Goal: Navigation & Orientation: Find specific page/section

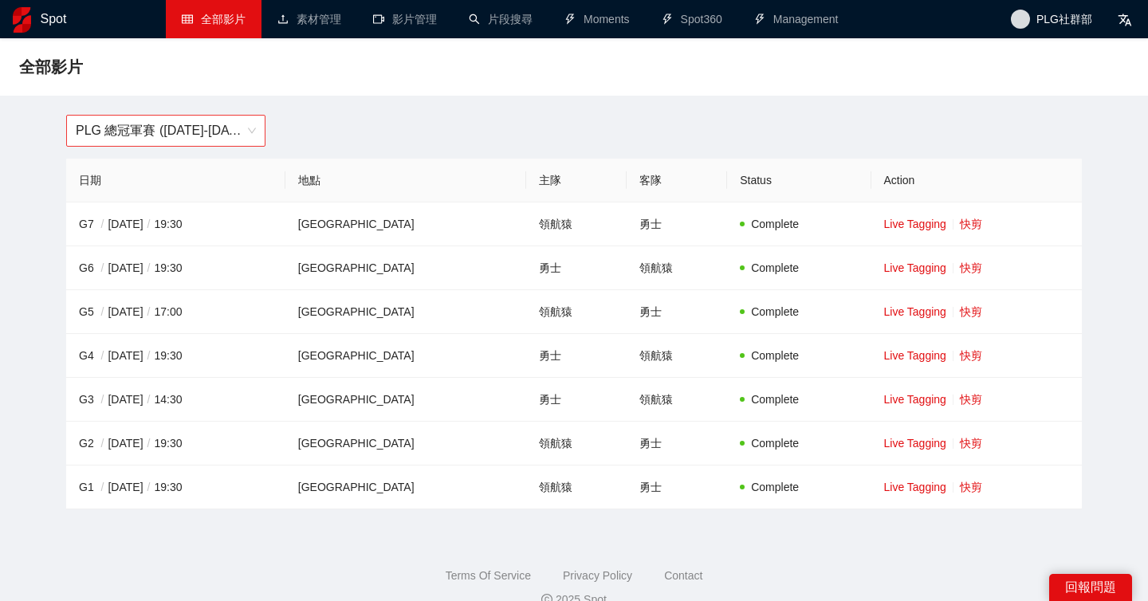
click at [233, 130] on span "PLG 總冠軍賽 ([DATE]-[DATE])" at bounding box center [166, 131] width 180 height 30
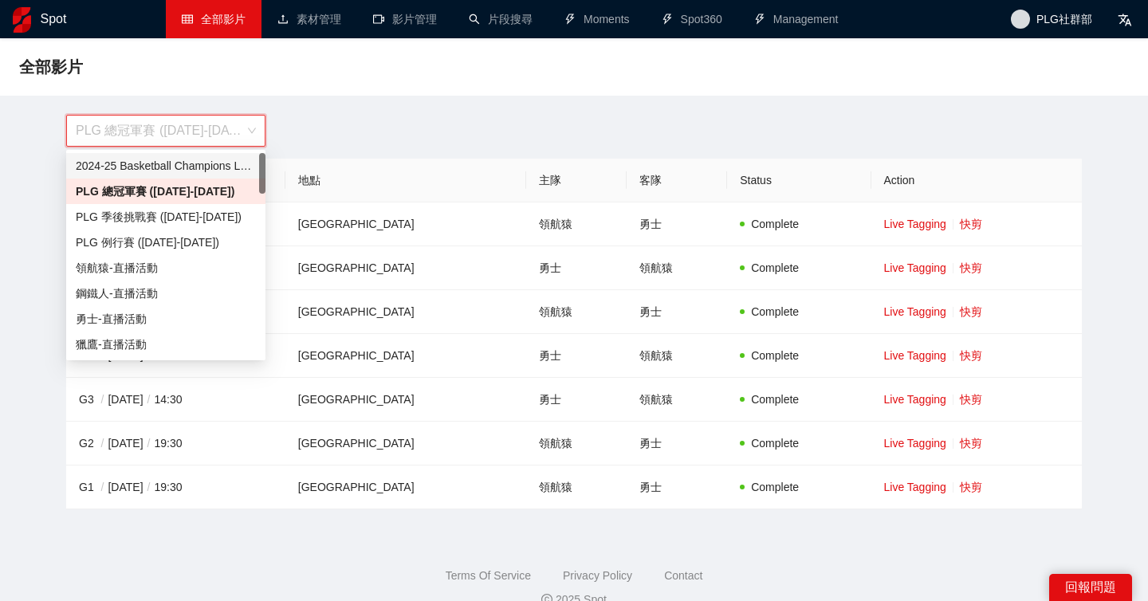
click at [228, 162] on div "2024-25 Basketball Champions League" at bounding box center [166, 166] width 180 height 18
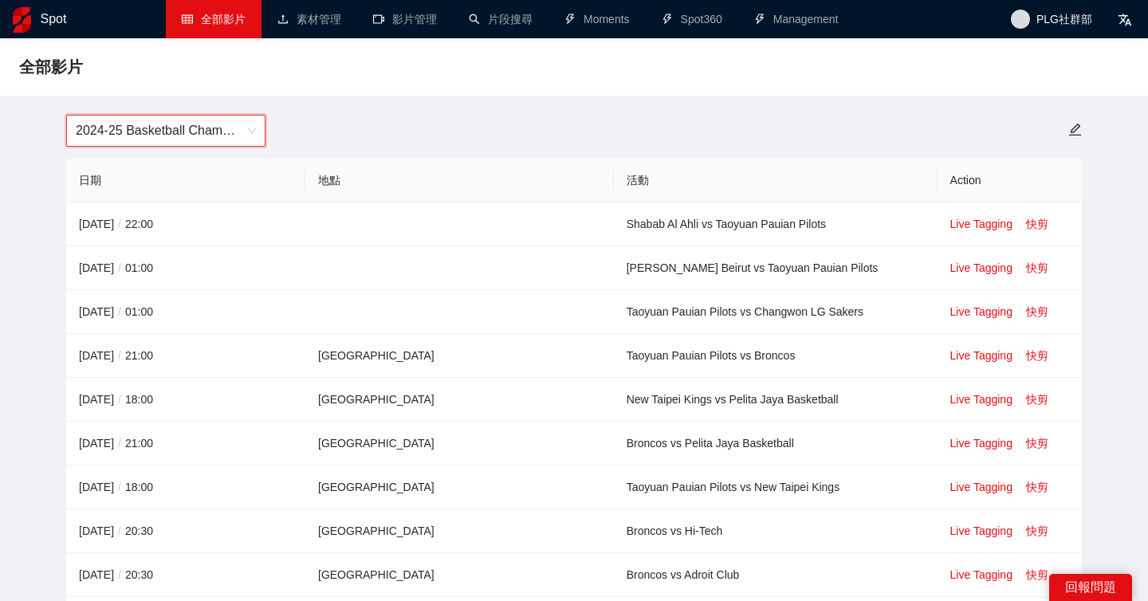
click at [198, 143] on span "2024-25 Basketball Champions League" at bounding box center [166, 131] width 180 height 30
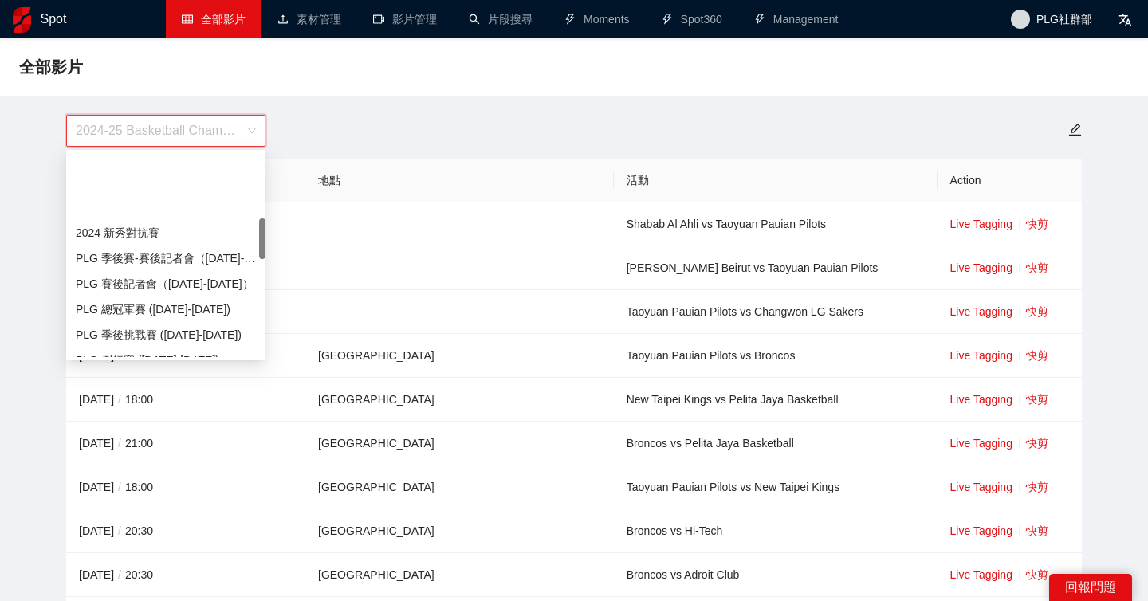
scroll to position [191, 0]
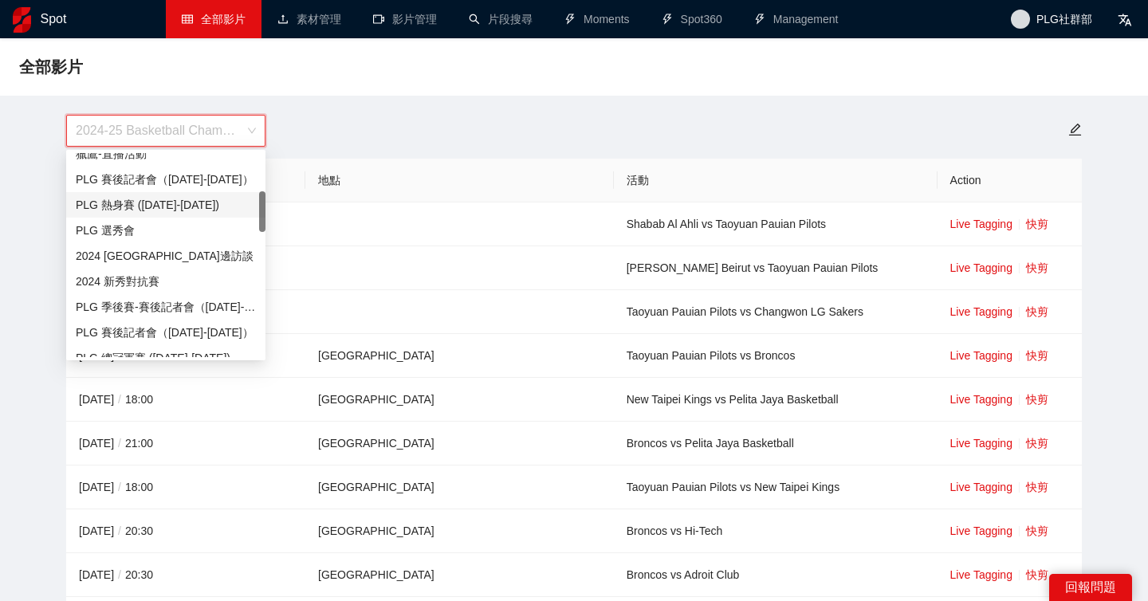
click at [997, 42] on div "全部影片" at bounding box center [574, 66] width 1148 height 57
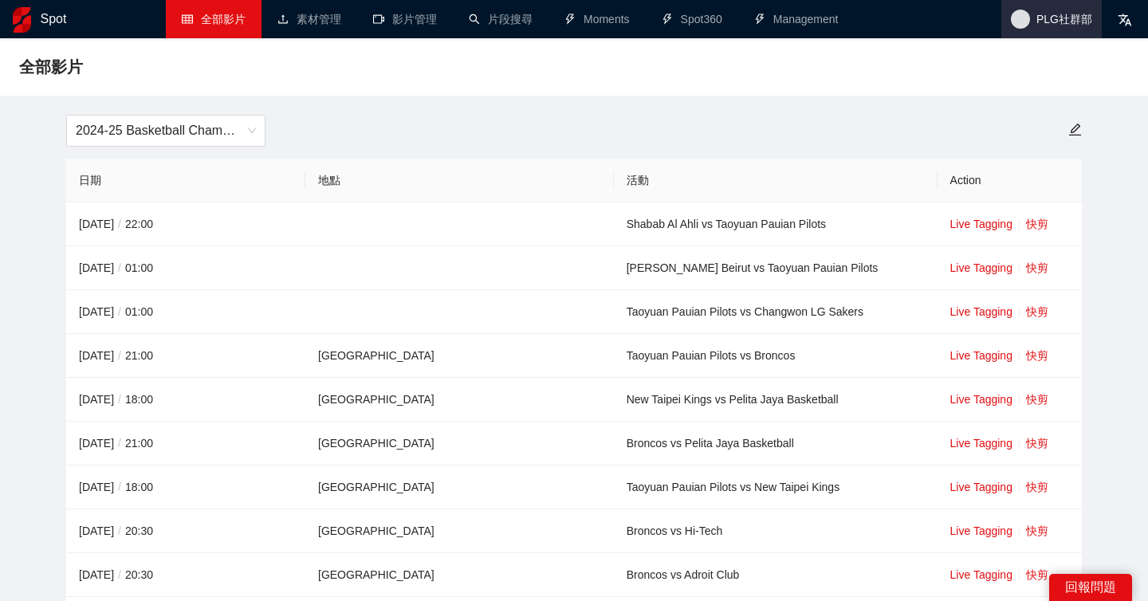
click at [1039, 19] on span "PLG社群部" at bounding box center [1064, 19] width 56 height 0
click at [799, 124] on div "2024-25 Basketball Champions League" at bounding box center [574, 131] width 1035 height 32
click at [198, 135] on span "2024-25 Basketball Champions League" at bounding box center [166, 131] width 180 height 30
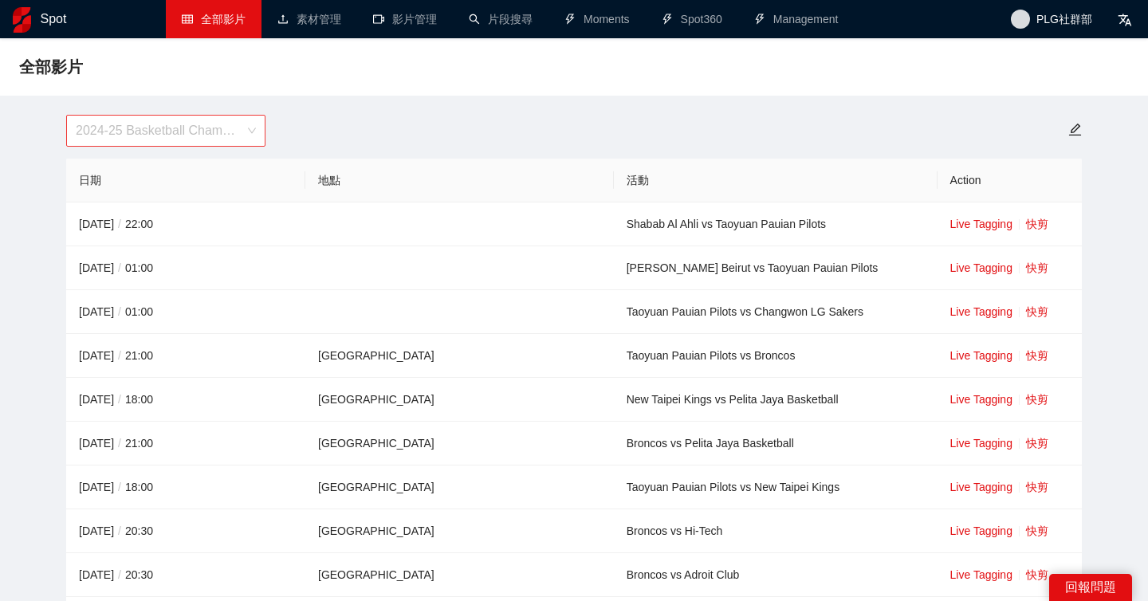
click at [159, 140] on span "2024-25 Basketball Champions League" at bounding box center [166, 131] width 180 height 30
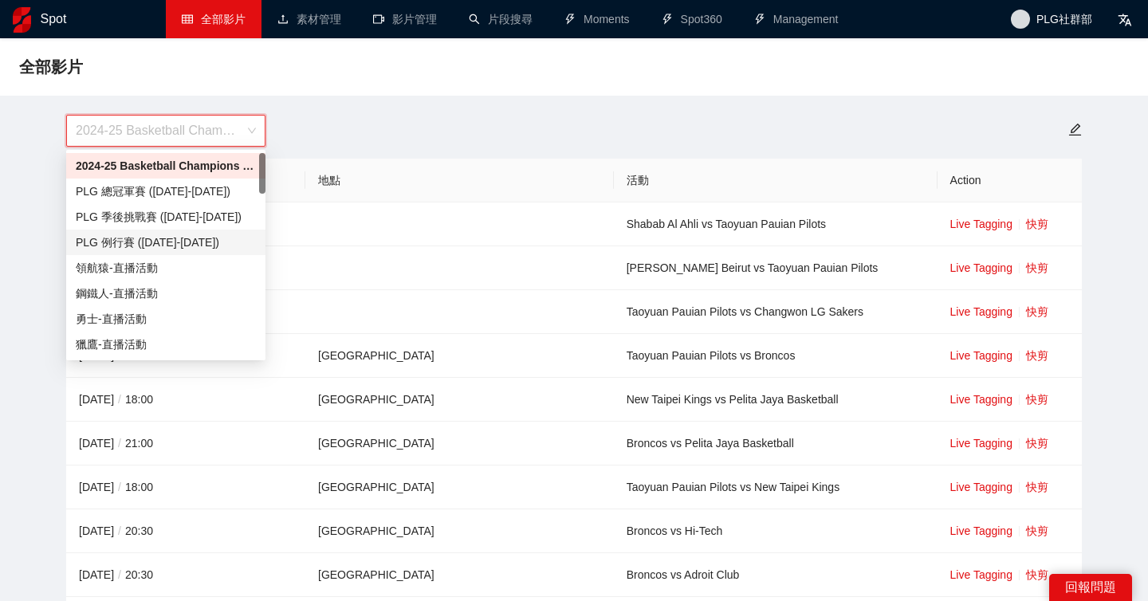
click at [432, 124] on div "2024-25 Basketball Champions League" at bounding box center [574, 131] width 1035 height 32
